Goal: Task Accomplishment & Management: Use online tool/utility

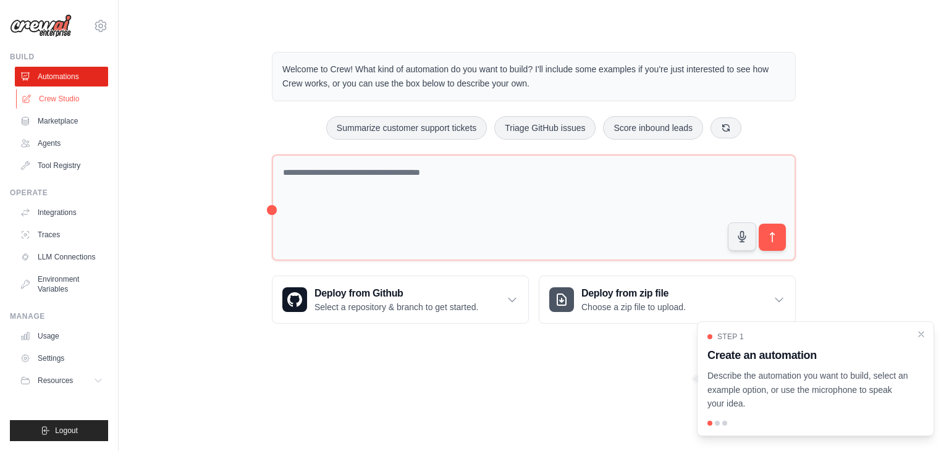
click at [75, 103] on link "Crew Studio" at bounding box center [62, 99] width 93 height 20
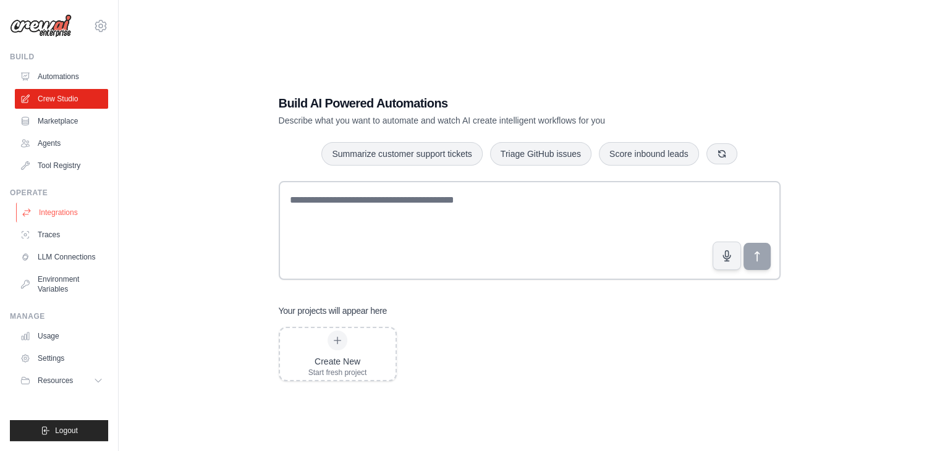
click at [74, 217] on link "Integrations" at bounding box center [62, 213] width 93 height 20
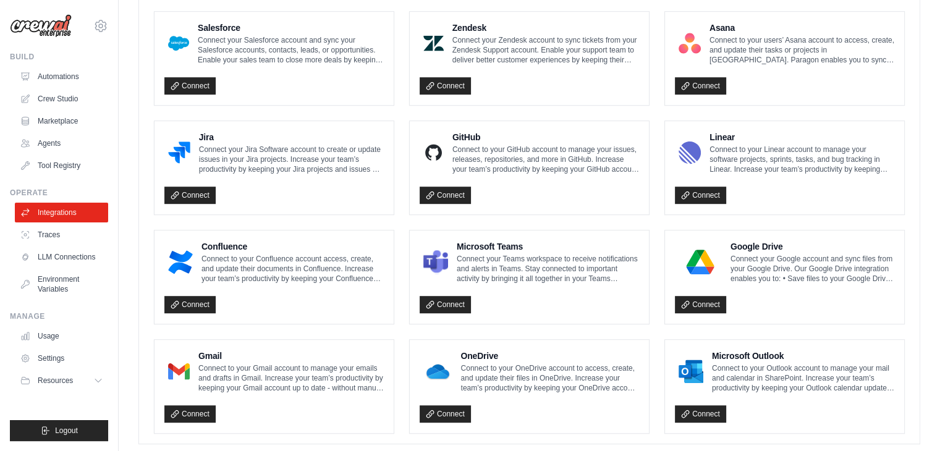
scroll to position [709, 0]
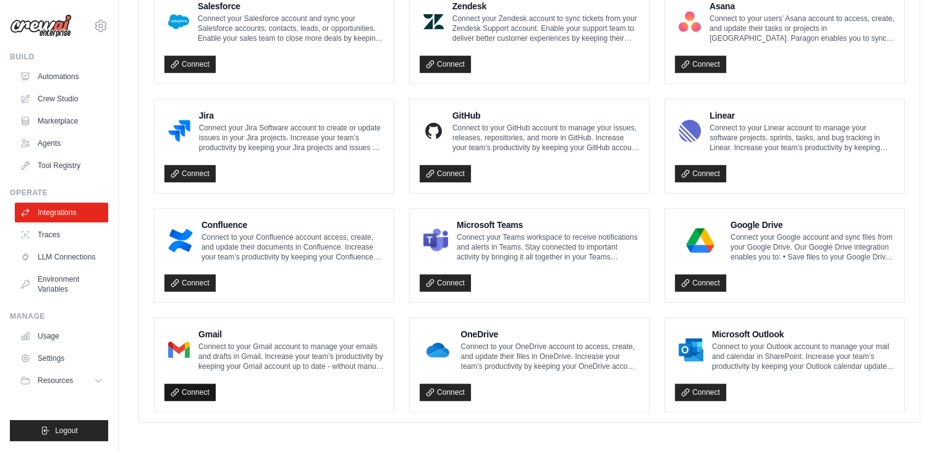
click at [203, 390] on link "Connect" at bounding box center [189, 392] width 51 height 17
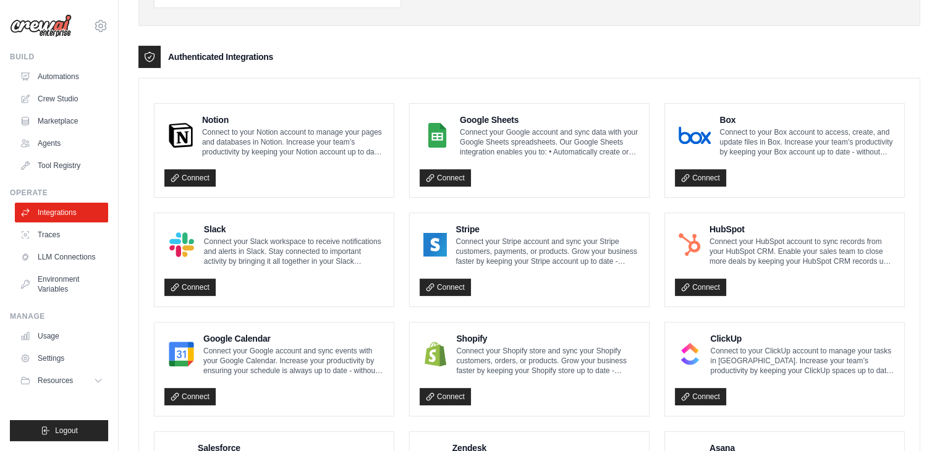
scroll to position [264, 0]
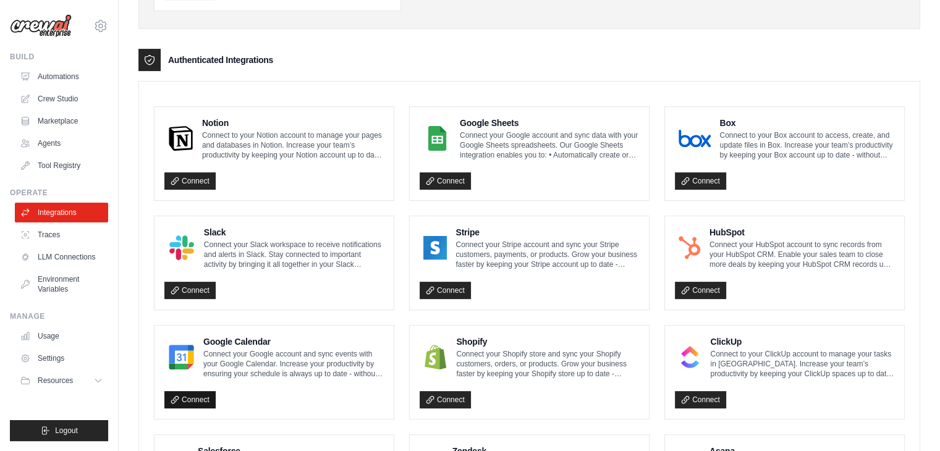
click at [200, 402] on link "Connect" at bounding box center [189, 399] width 51 height 17
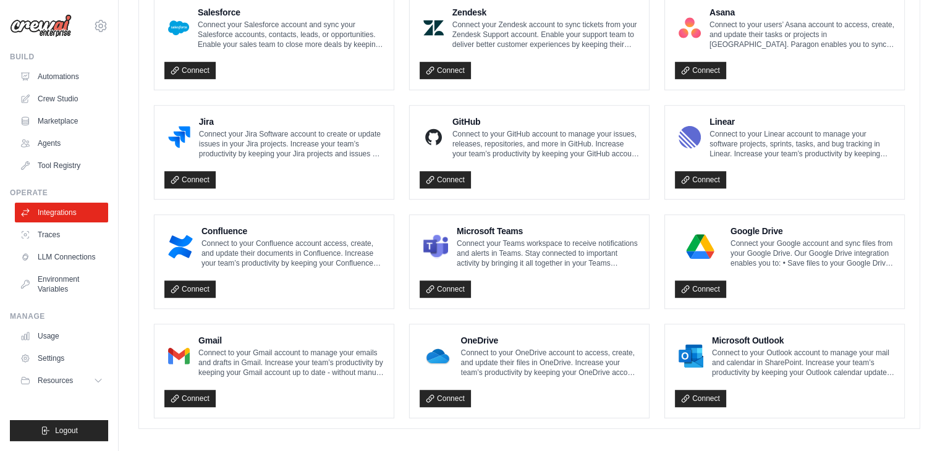
scroll to position [751, 0]
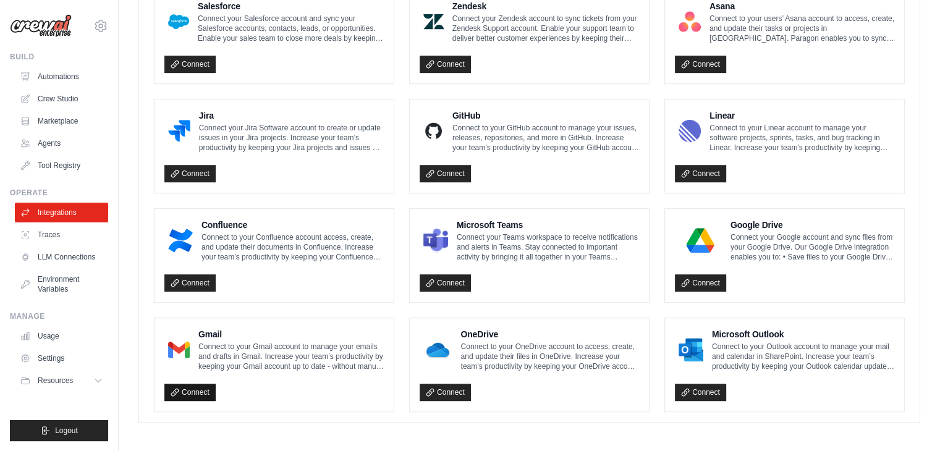
click at [194, 394] on link "Connect" at bounding box center [189, 392] width 51 height 17
click at [55, 435] on span "Logout" at bounding box center [66, 431] width 23 height 10
